Goal: Find specific page/section: Find specific page/section

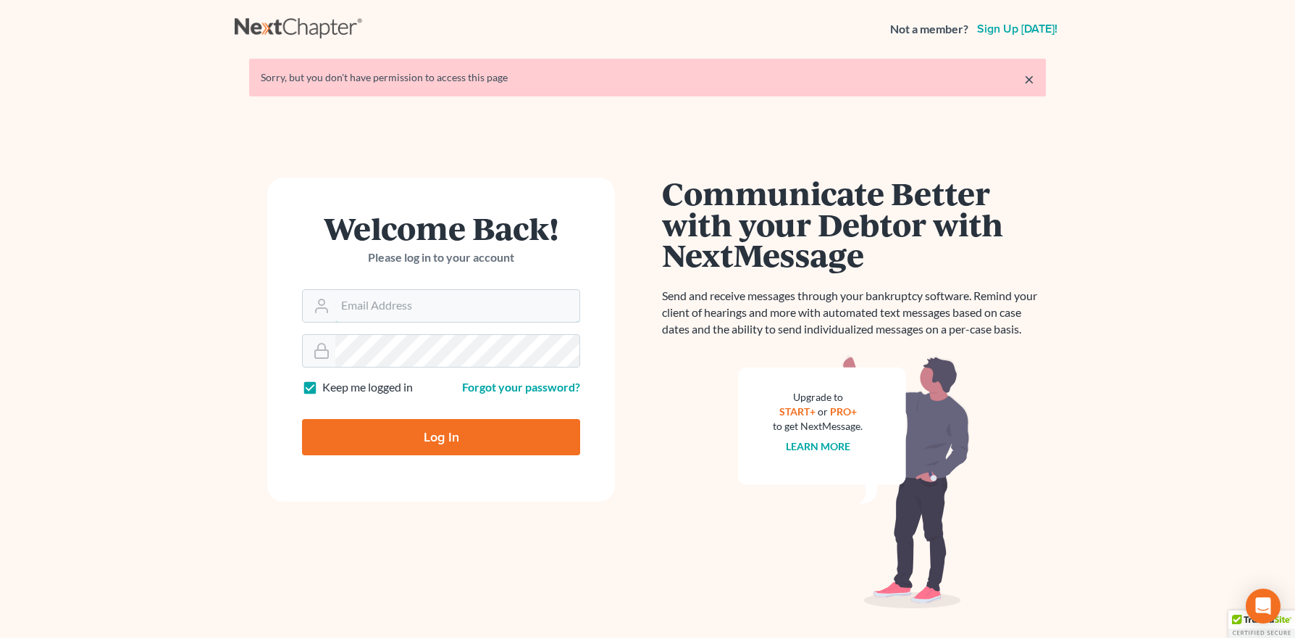
type input "[PERSON_NAME][EMAIL_ADDRESS][DOMAIN_NAME]"
click at [451, 435] on input "Log In" at bounding box center [441, 437] width 278 height 36
type input "Thinking..."
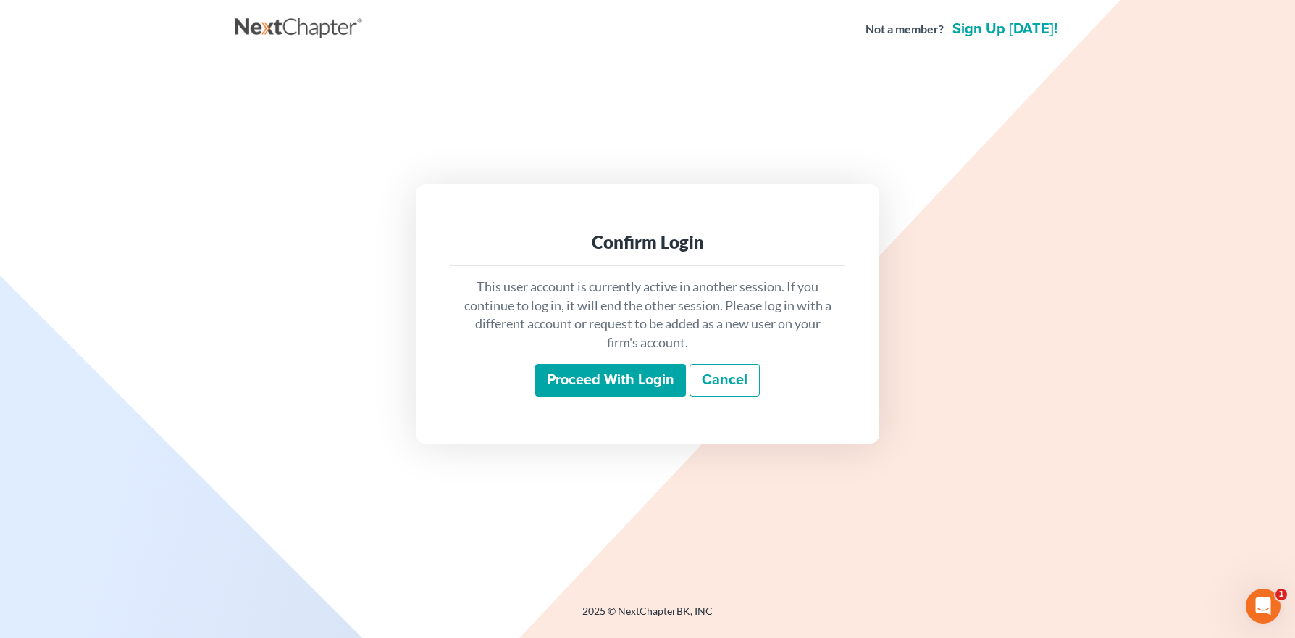
click at [580, 391] on input "Proceed with login" at bounding box center [610, 380] width 151 height 33
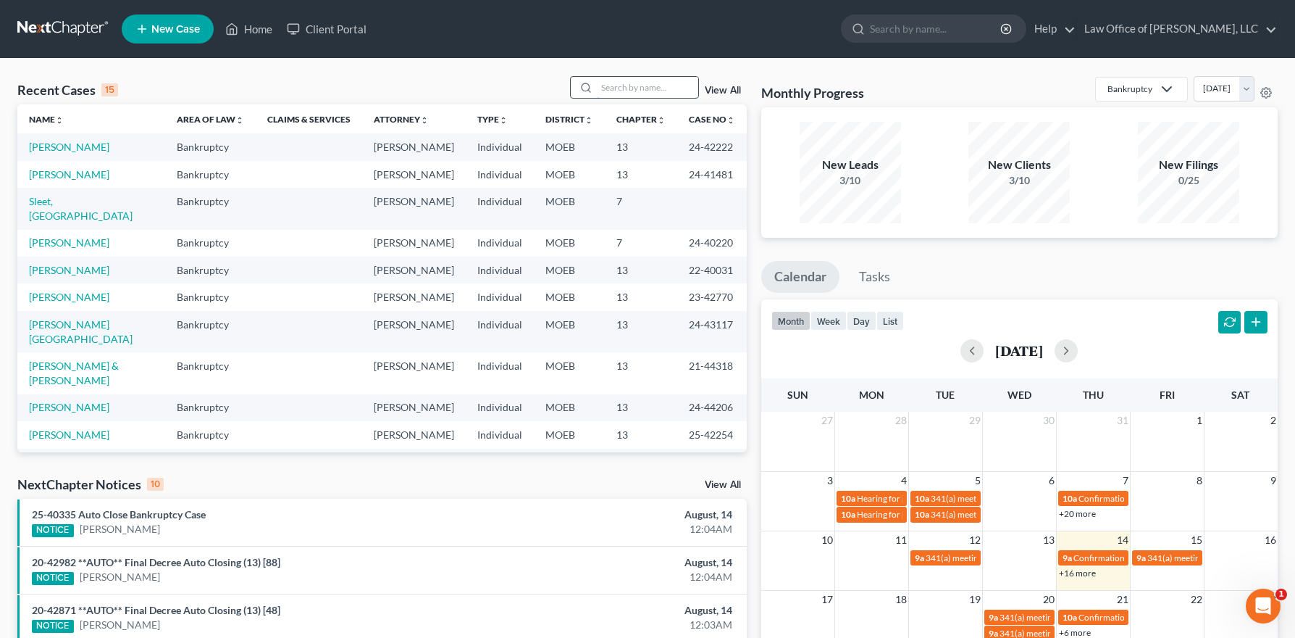
click at [640, 89] on input "search" at bounding box center [647, 87] width 101 height 21
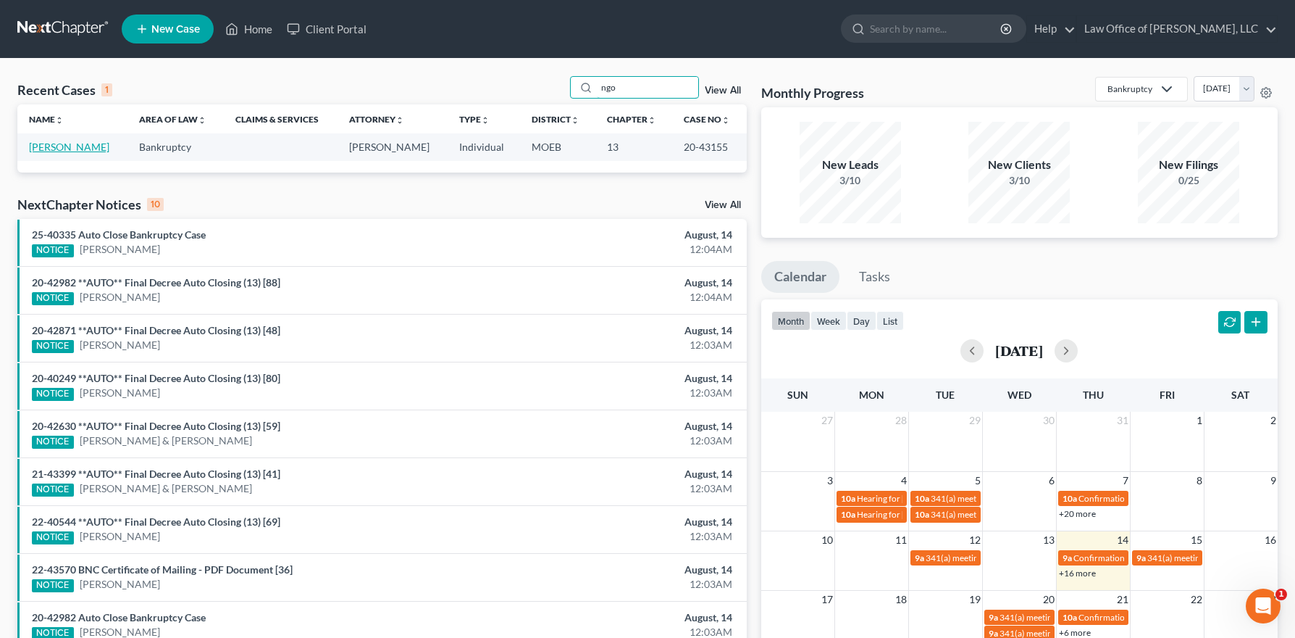
type input "ngo"
click at [57, 147] on link "[PERSON_NAME]" at bounding box center [69, 147] width 80 height 12
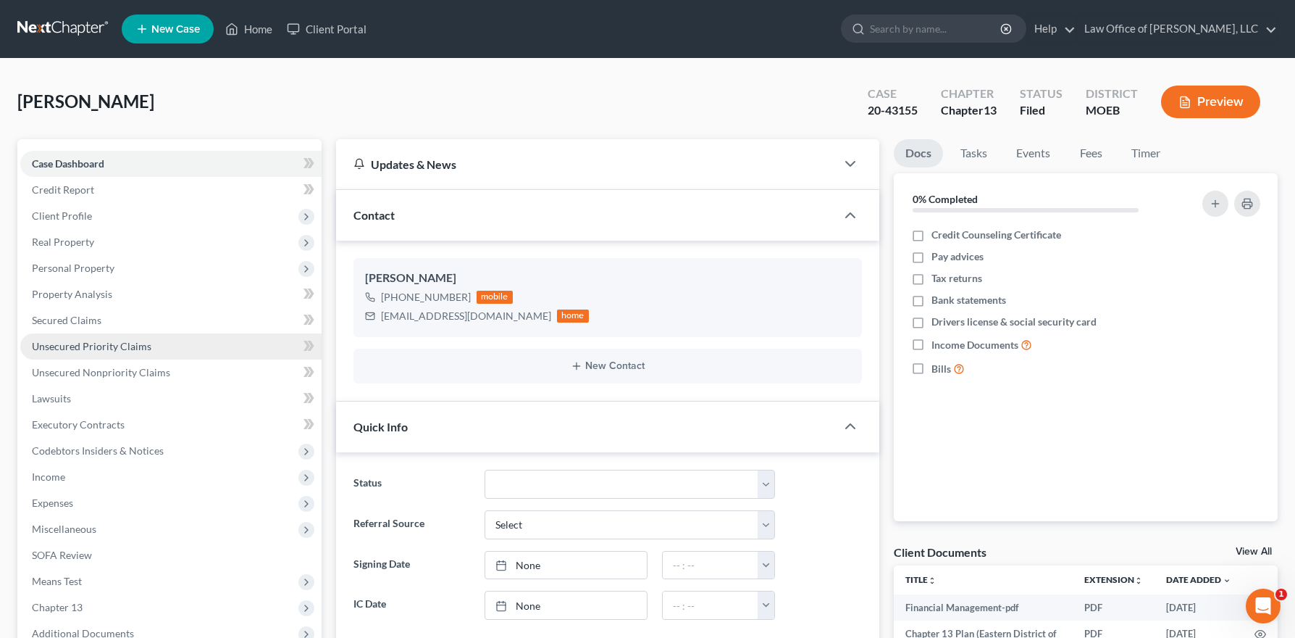
scroll to position [271, 0]
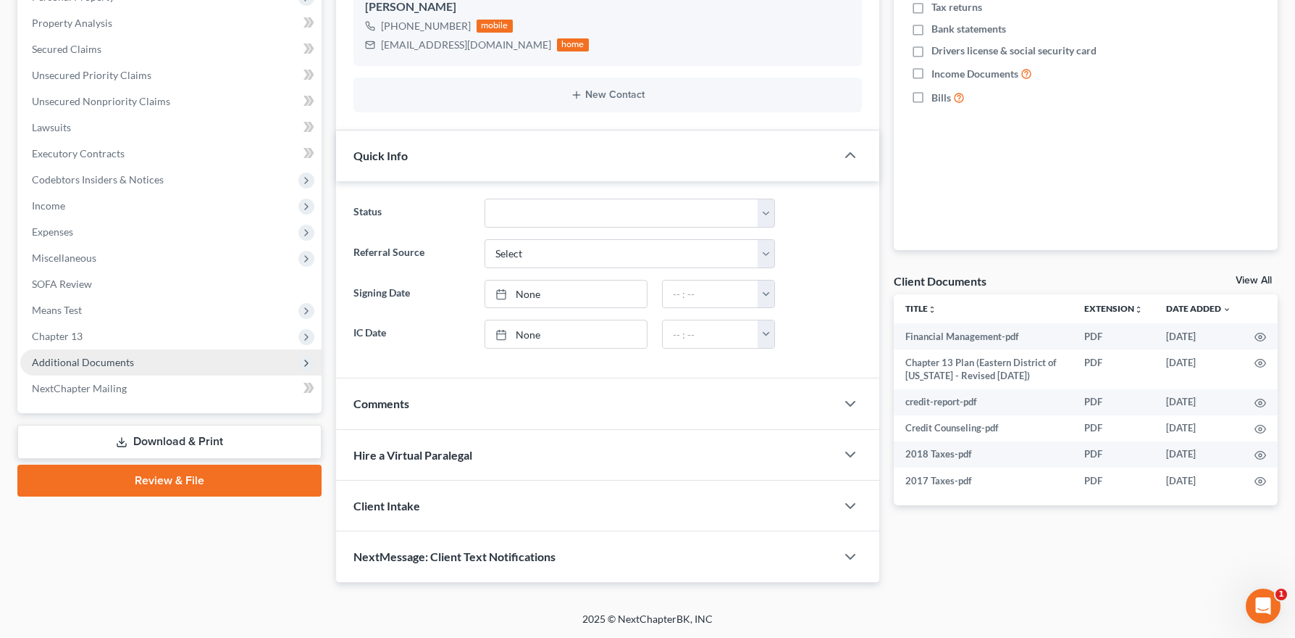
click at [74, 358] on span "Additional Documents" at bounding box center [83, 362] width 102 height 12
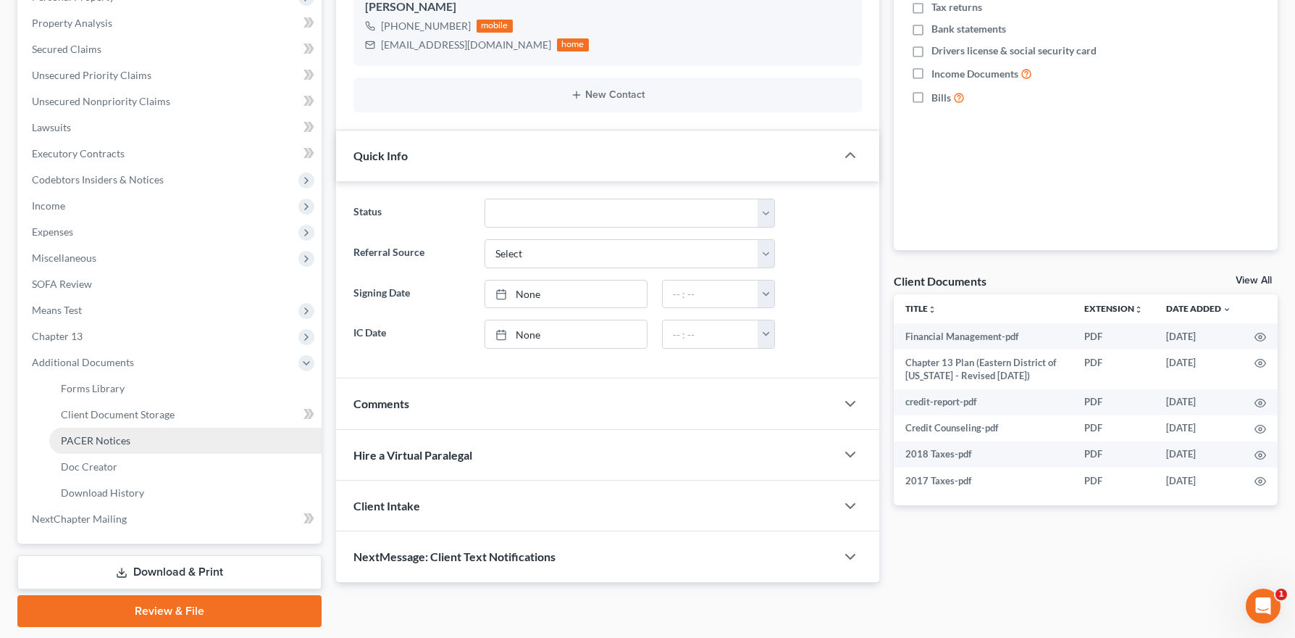
click at [125, 443] on span "PACER Notices" at bounding box center [96, 440] width 70 height 12
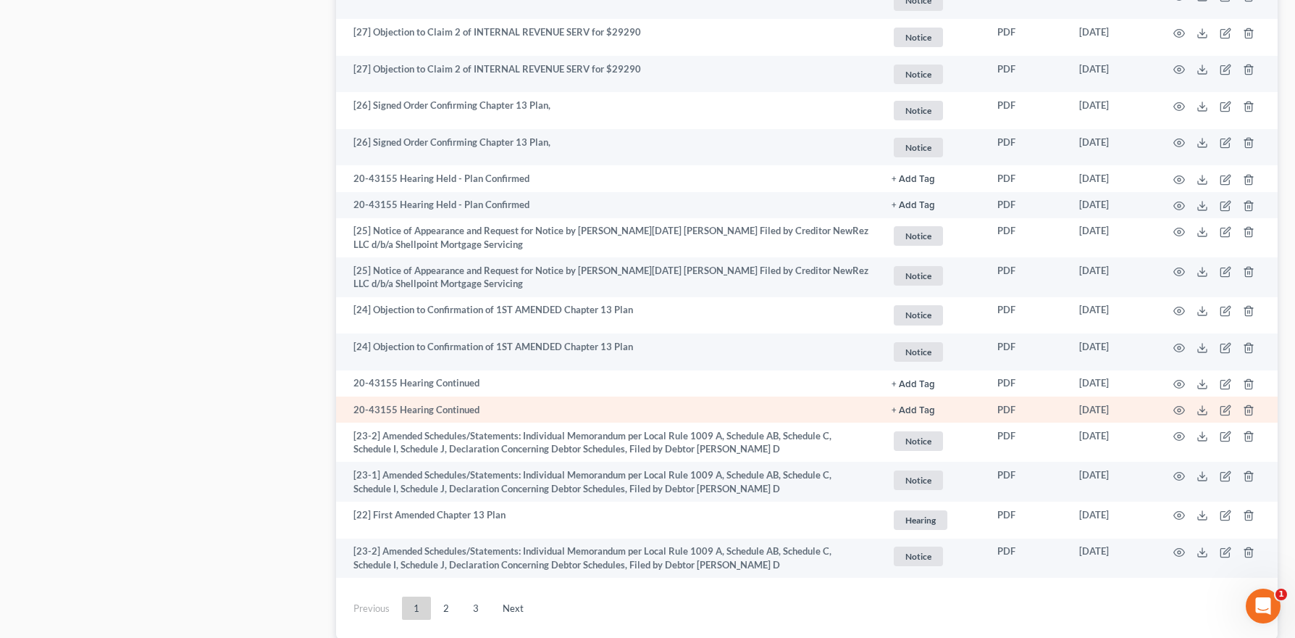
scroll to position [2461, 0]
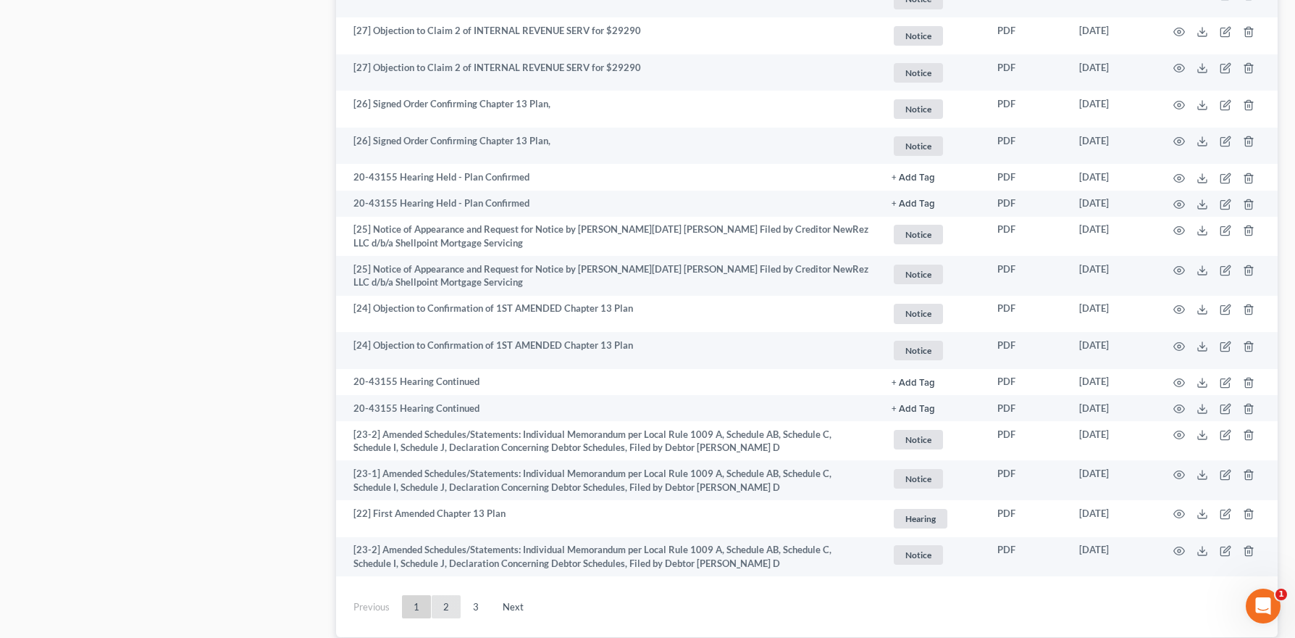
click at [451, 604] on link "2" at bounding box center [446, 606] width 29 height 23
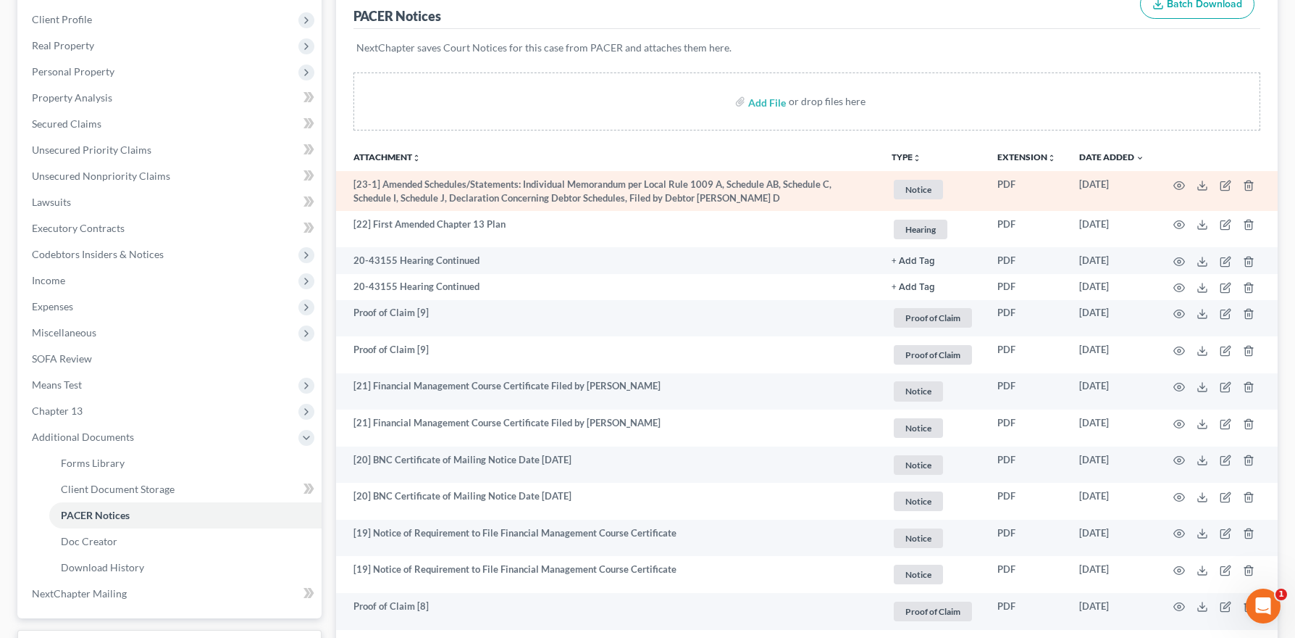
scroll to position [0, 0]
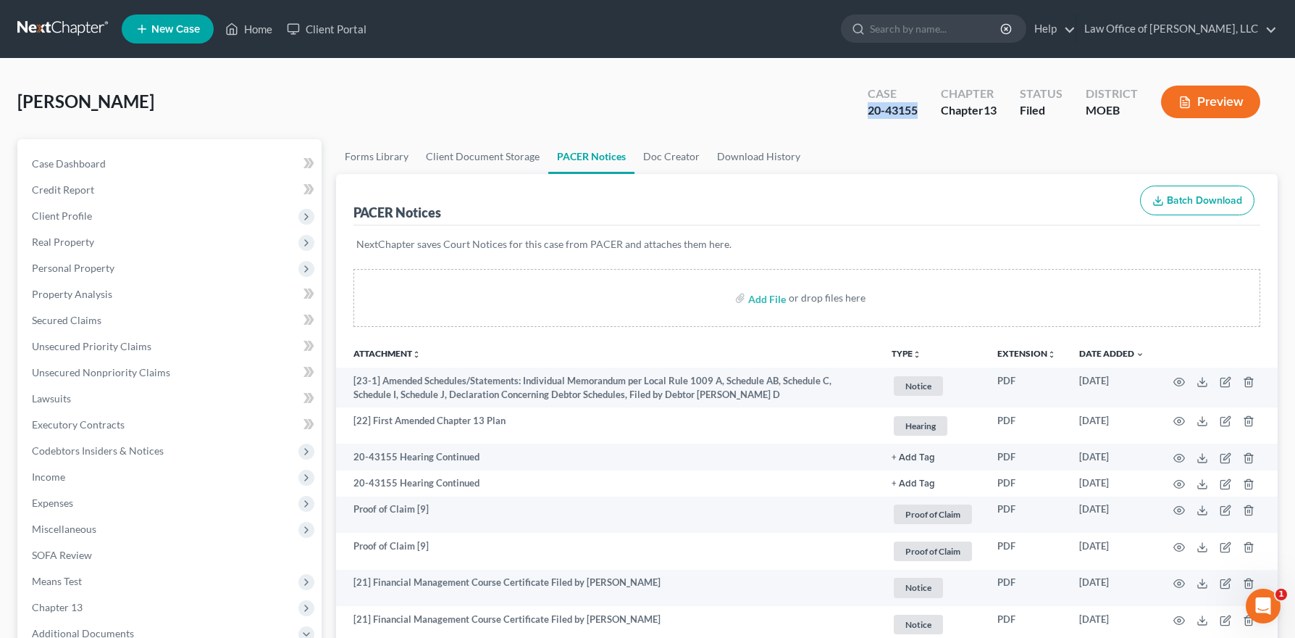
drag, startPoint x: 928, startPoint y: 110, endPoint x: 866, endPoint y: 107, distance: 61.6
click at [866, 107] on div "Case 20-43155" at bounding box center [892, 103] width 73 height 43
copy div "20-43155"
click at [897, 112] on div "20-43155" at bounding box center [893, 110] width 50 height 17
drag, startPoint x: 906, startPoint y: 109, endPoint x: 860, endPoint y: 111, distance: 46.4
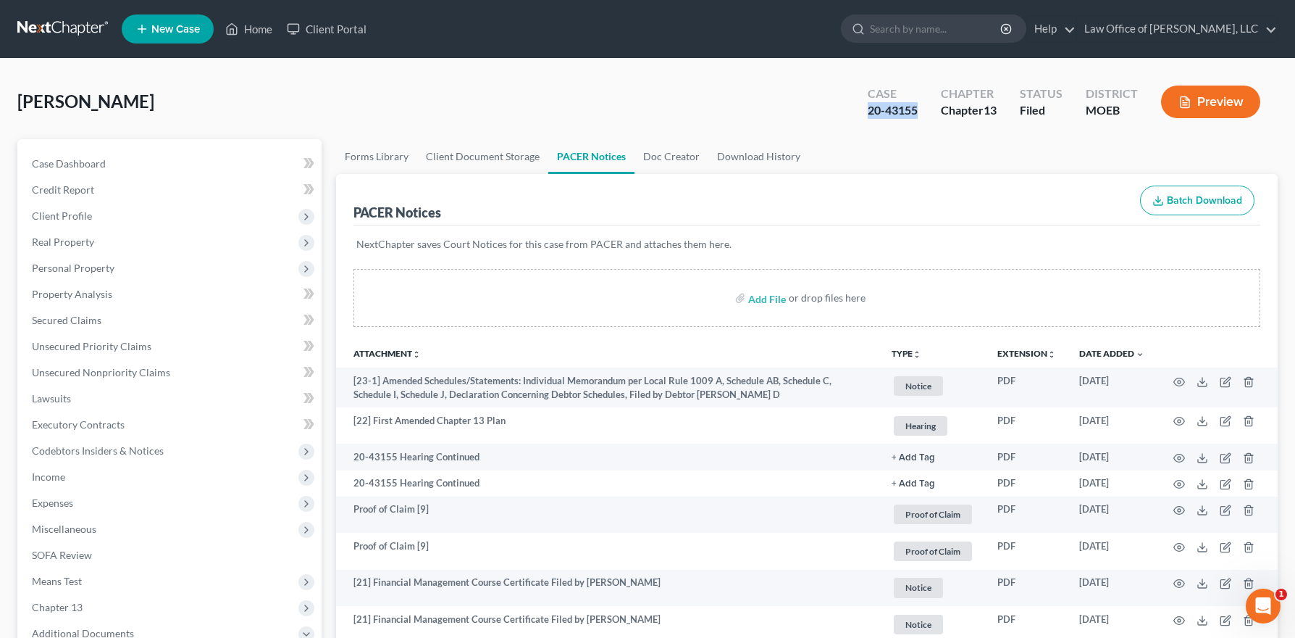
click at [861, 110] on div "Case 20-43155" at bounding box center [892, 103] width 73 height 43
copy div "20-43155"
drag, startPoint x: 251, startPoint y: 31, endPoint x: 283, endPoint y: 35, distance: 32.8
click at [251, 31] on link "Home" at bounding box center [249, 29] width 62 height 26
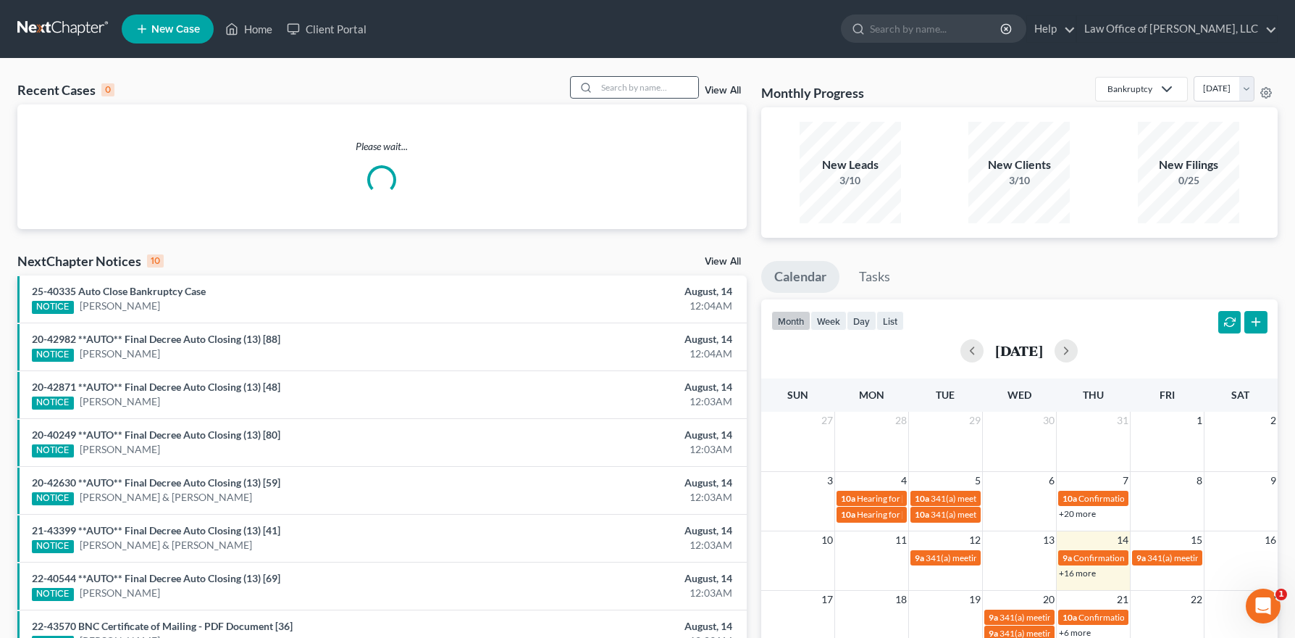
click at [597, 88] on div at bounding box center [584, 87] width 26 height 21
click at [624, 91] on input "search" at bounding box center [647, 87] width 101 height 21
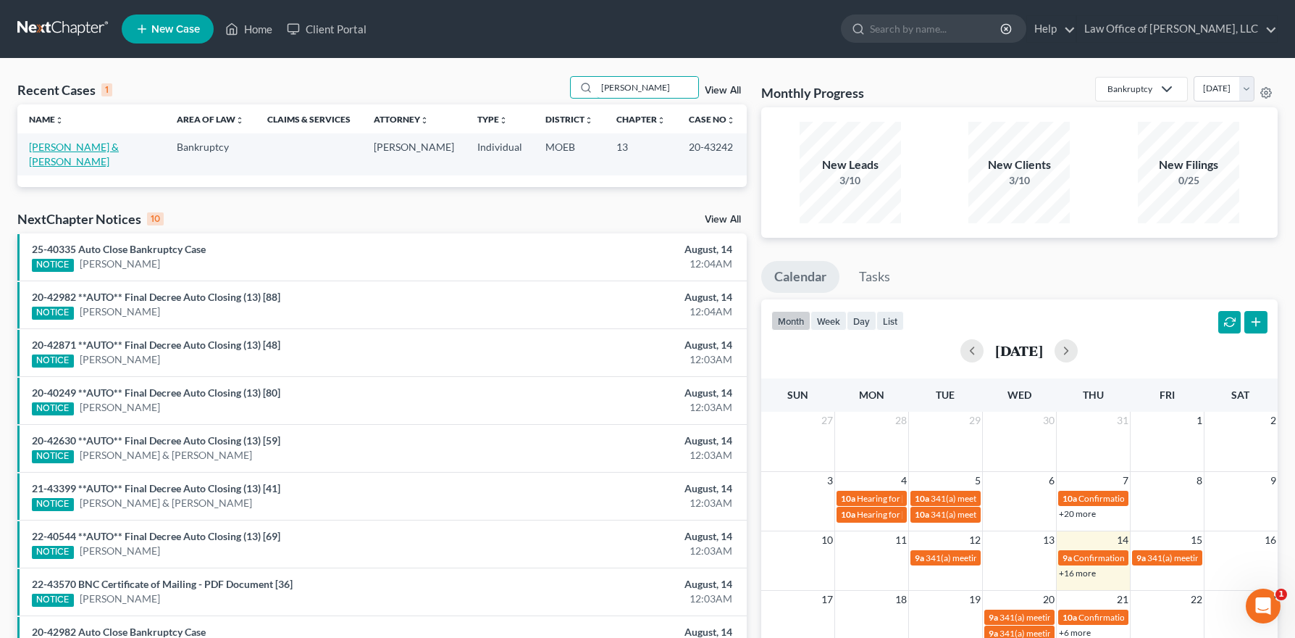
type input "bufford"
click at [115, 145] on link "Bufford, Brian & Patricia" at bounding box center [74, 154] width 90 height 27
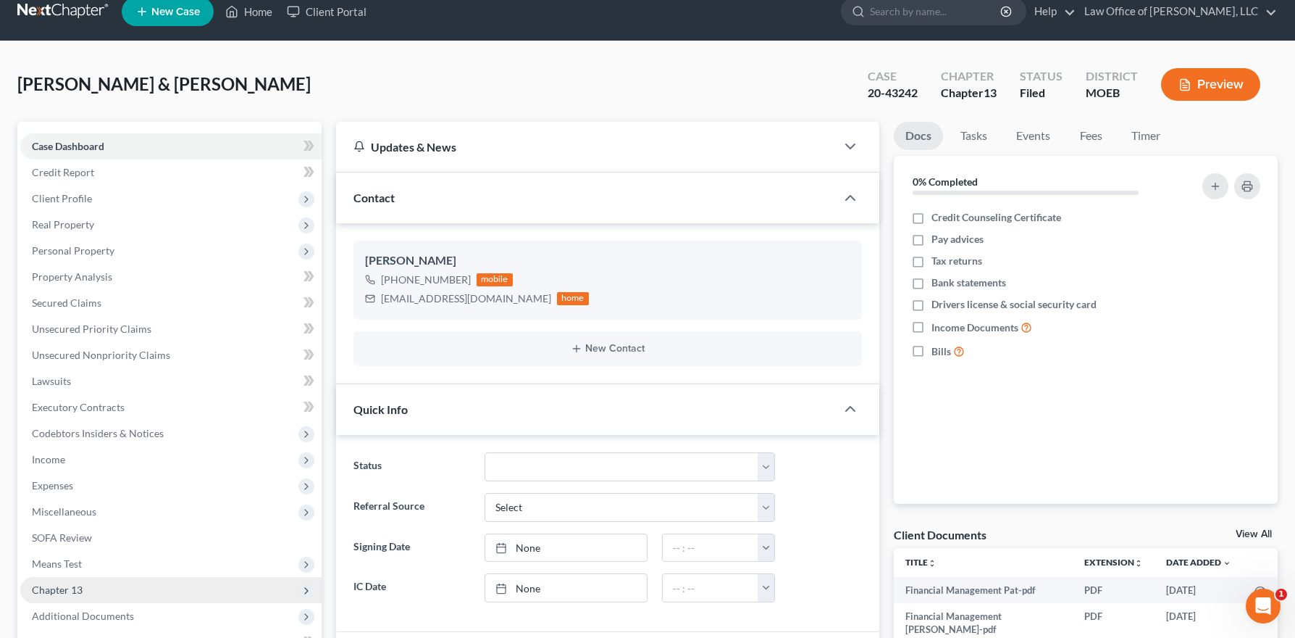
scroll to position [271, 0]
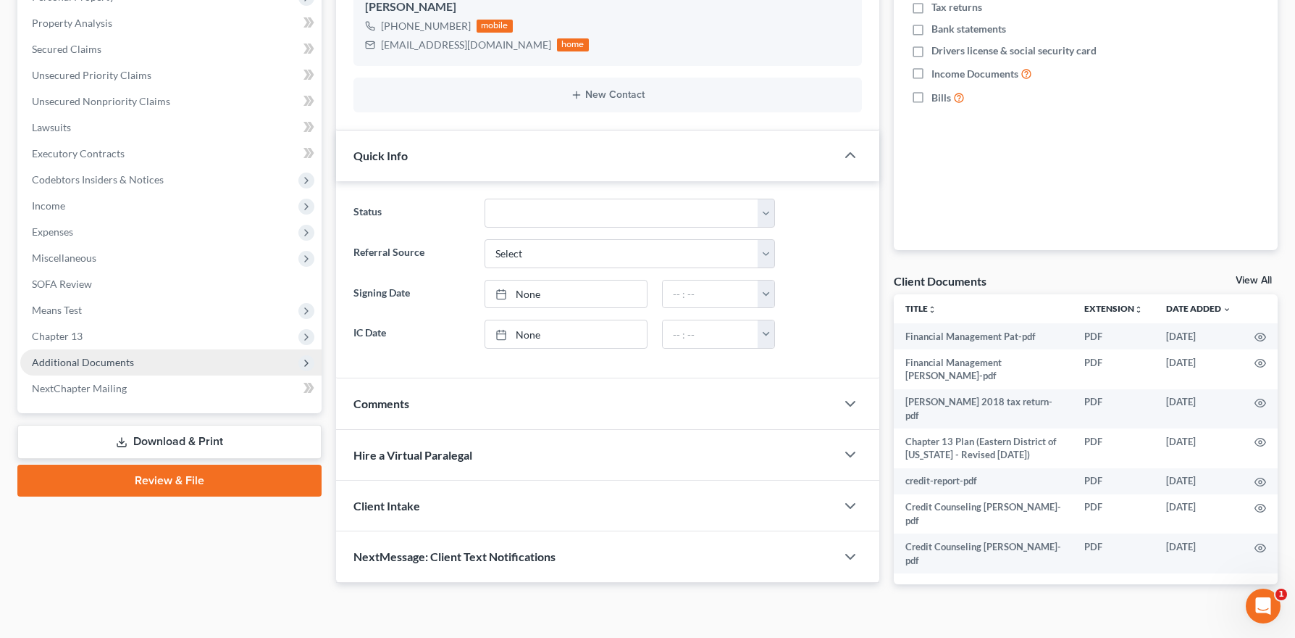
click at [147, 367] on span "Additional Documents" at bounding box center [170, 362] width 301 height 26
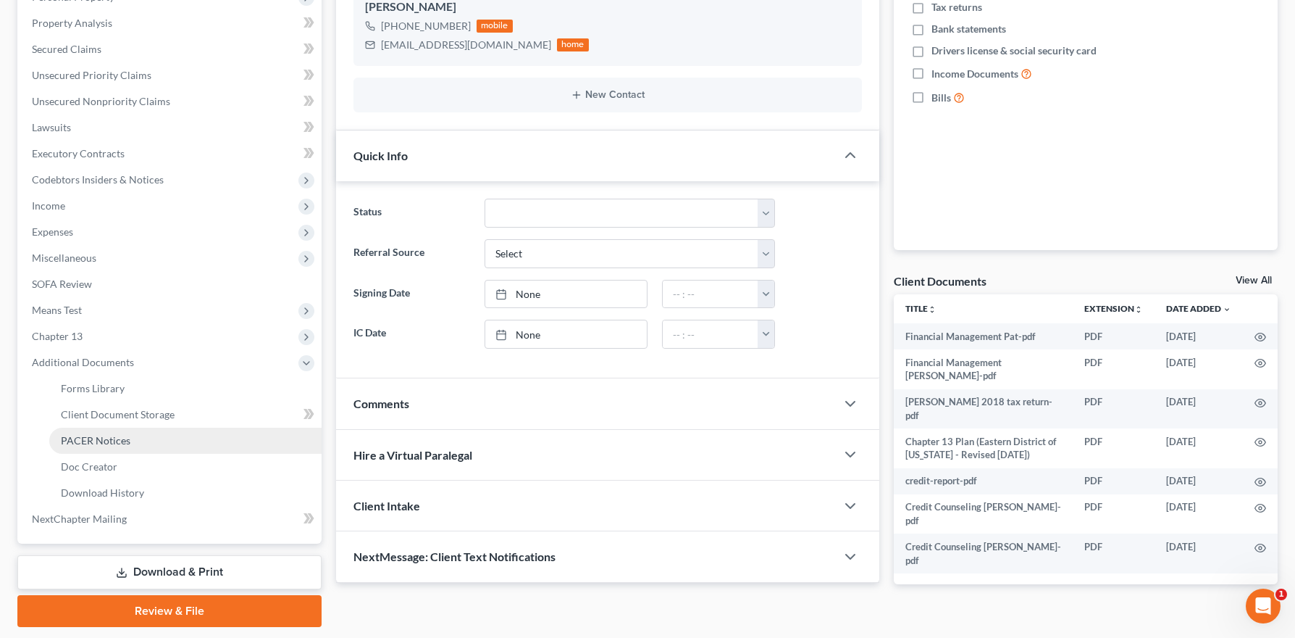
click at [130, 442] on link "PACER Notices" at bounding box center [185, 440] width 272 height 26
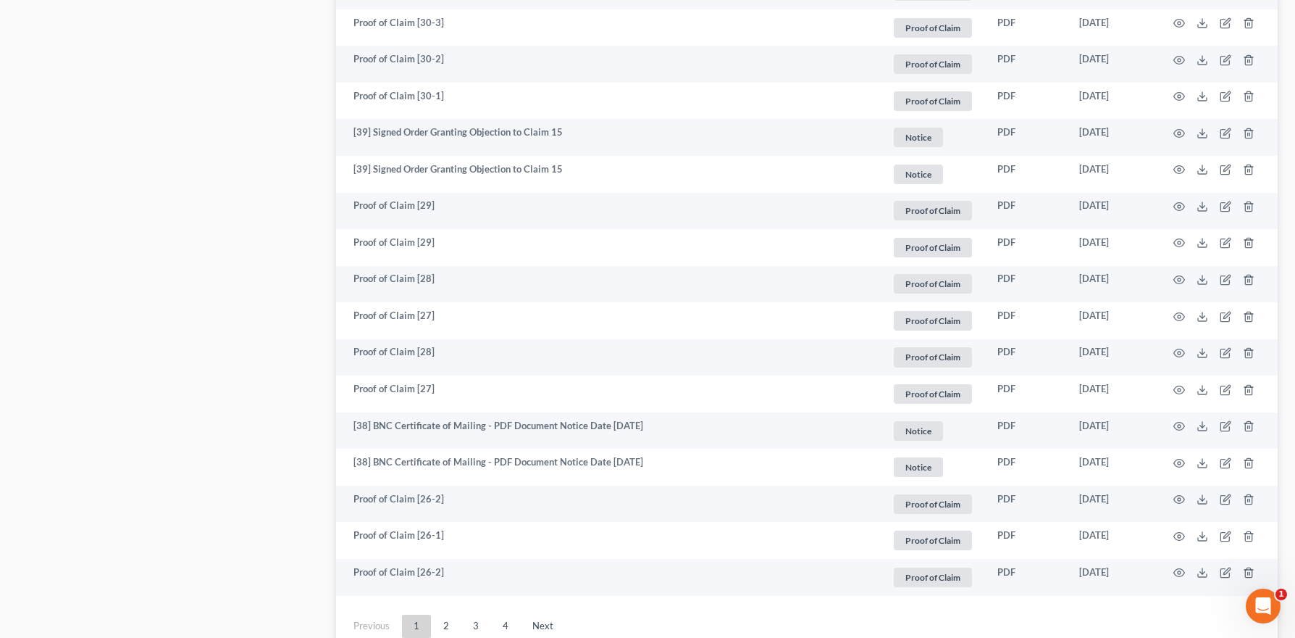
scroll to position [2579, 0]
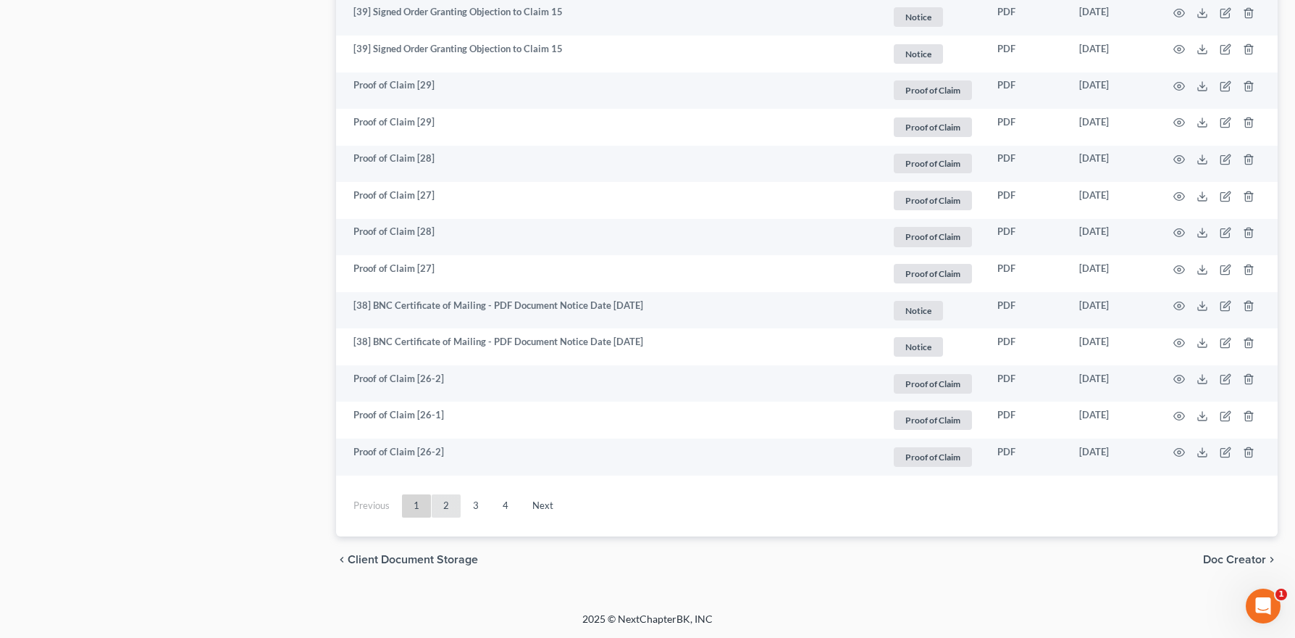
click at [447, 506] on link "2" at bounding box center [446, 505] width 29 height 23
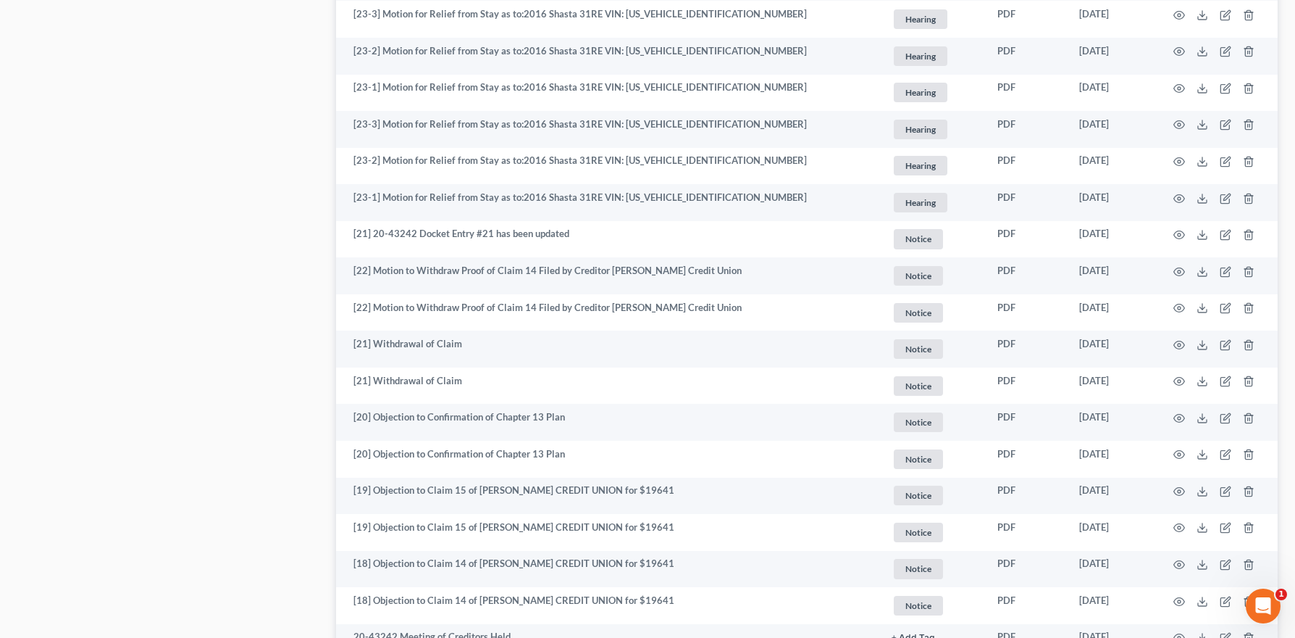
scroll to position [2608, 0]
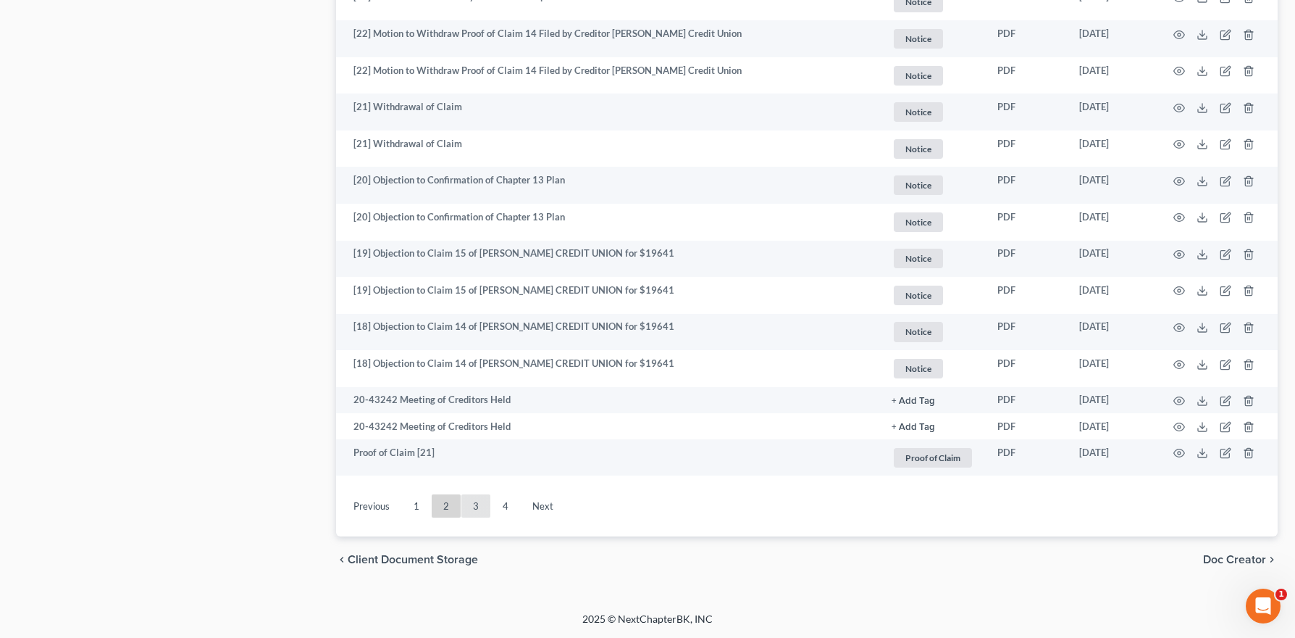
click at [477, 508] on link "3" at bounding box center [475, 505] width 29 height 23
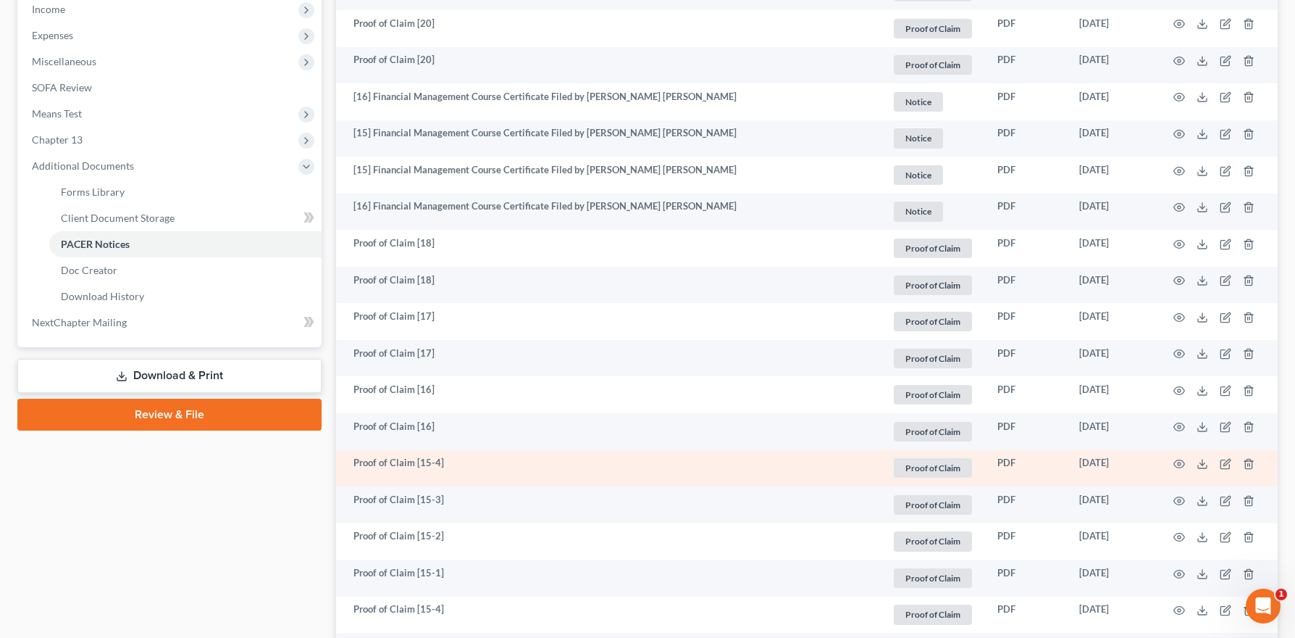
scroll to position [0, 0]
